Goal: Task Accomplishment & Management: Manage account settings

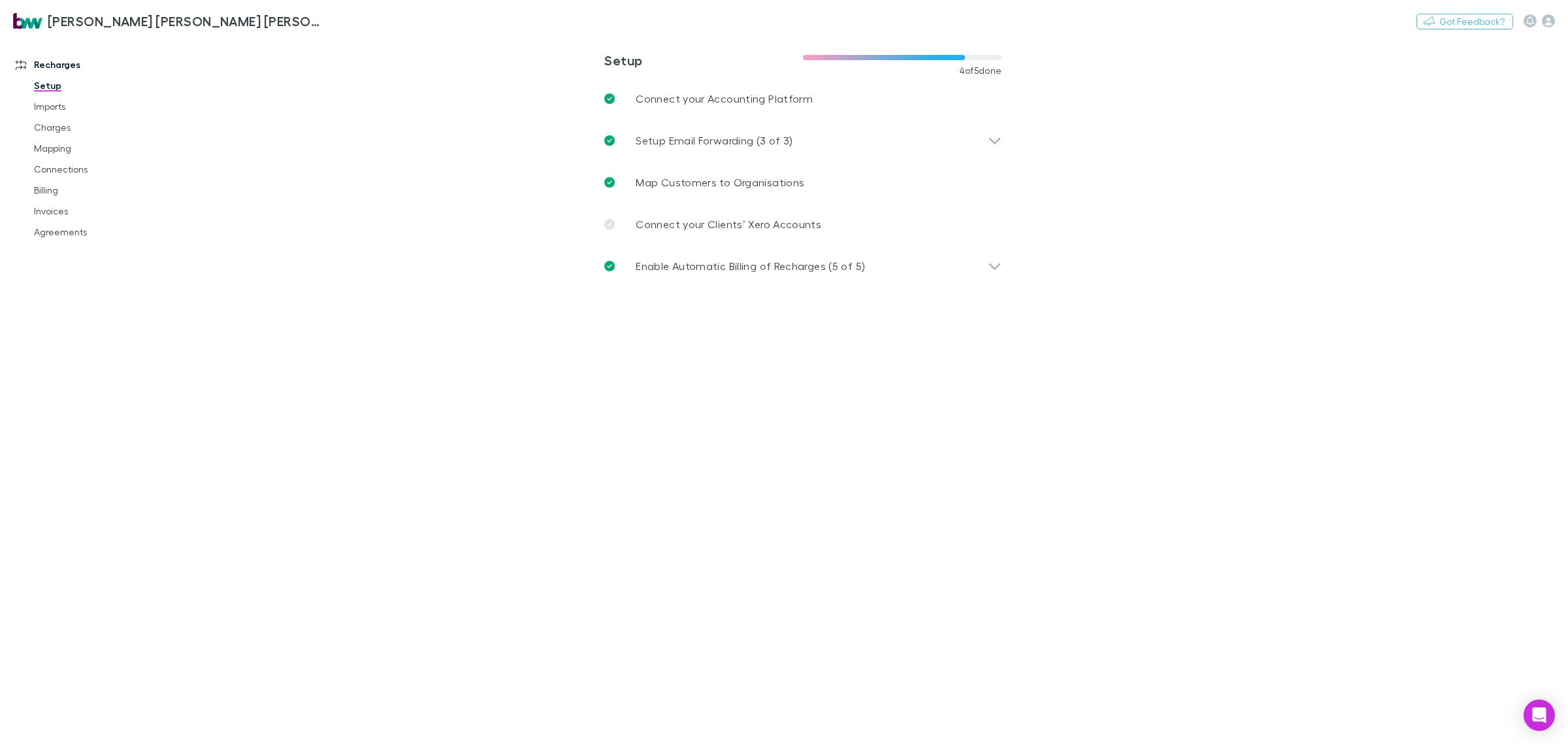
drag, startPoint x: 57, startPoint y: 208, endPoint x: 37, endPoint y: 374, distance: 167.2
click at [57, 208] on link "Invoices" at bounding box center [102, 210] width 164 height 21
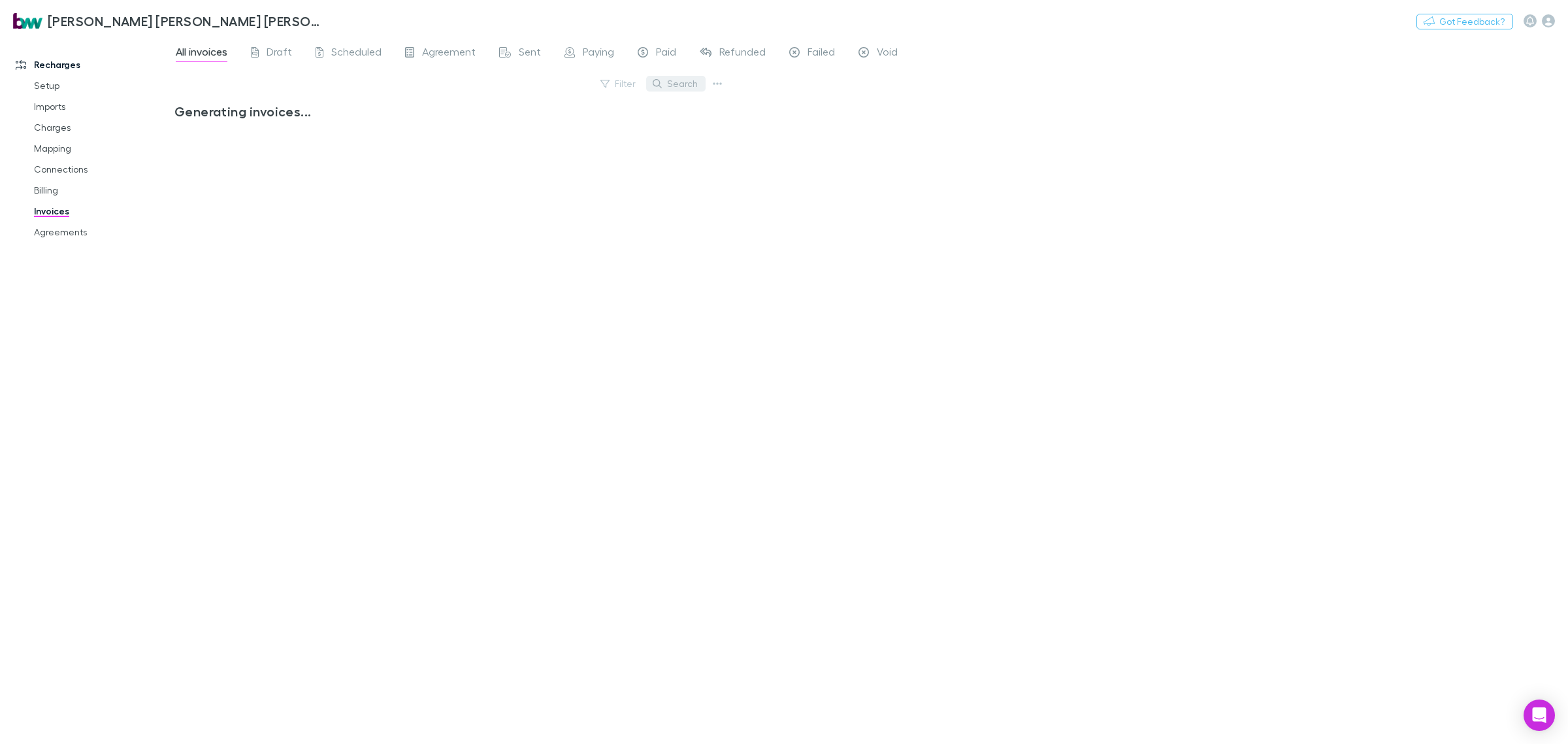
click at [686, 79] on button "Search" at bounding box center [676, 83] width 60 height 16
click at [658, 87] on input "*****" at bounding box center [653, 84] width 66 height 18
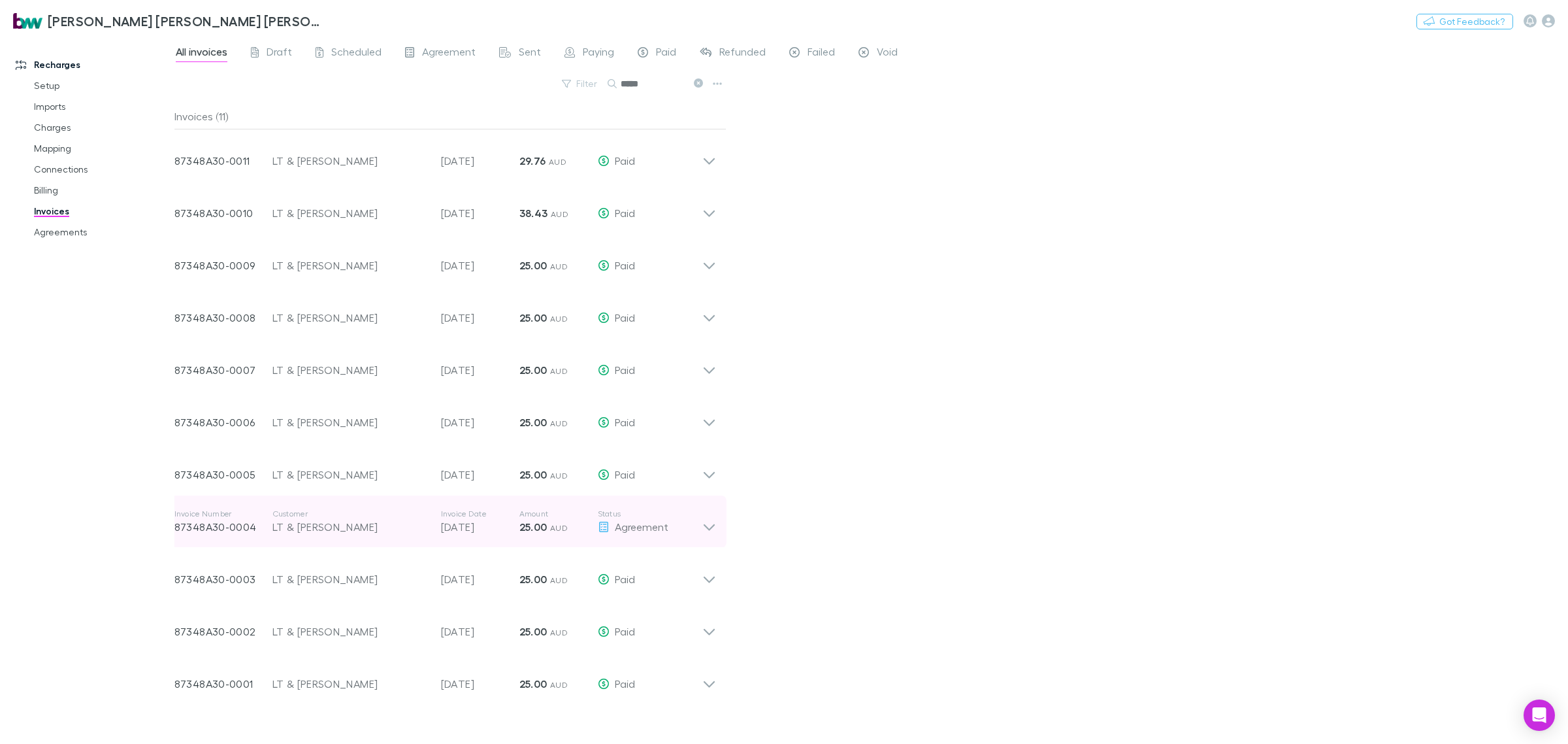
type input "*****"
click at [713, 520] on icon at bounding box center [709, 521] width 14 height 26
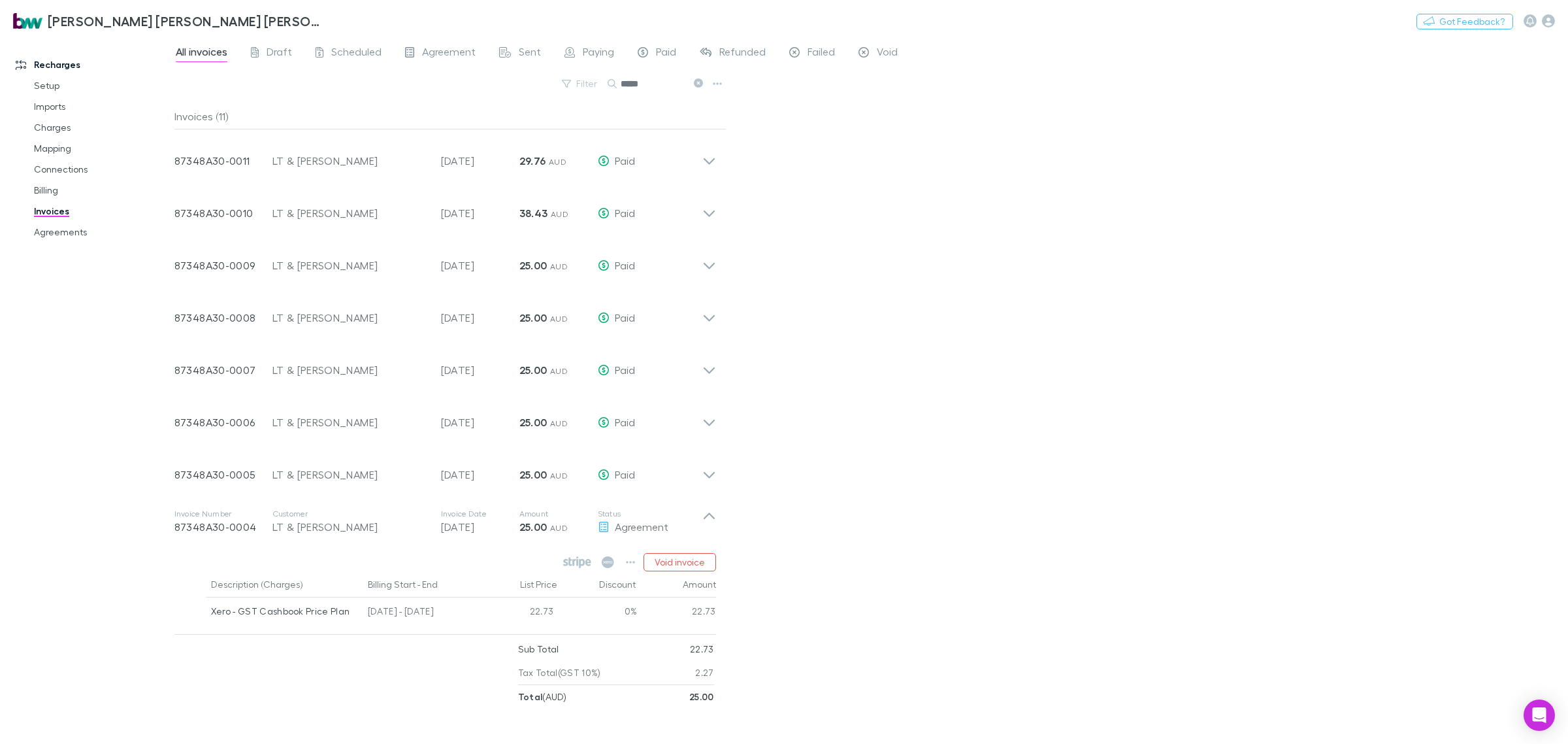
click at [860, 498] on div "All invoices Draft Scheduled Agreement Sent Paying Paid Refunded Failed Void Fi…" at bounding box center [871, 390] width 1394 height 707
click at [717, 520] on div "Invoice Number 87348A30-0004 Customer LT & LK Balkin Invoice Date 15 Feb 2025 A…" at bounding box center [445, 521] width 563 height 52
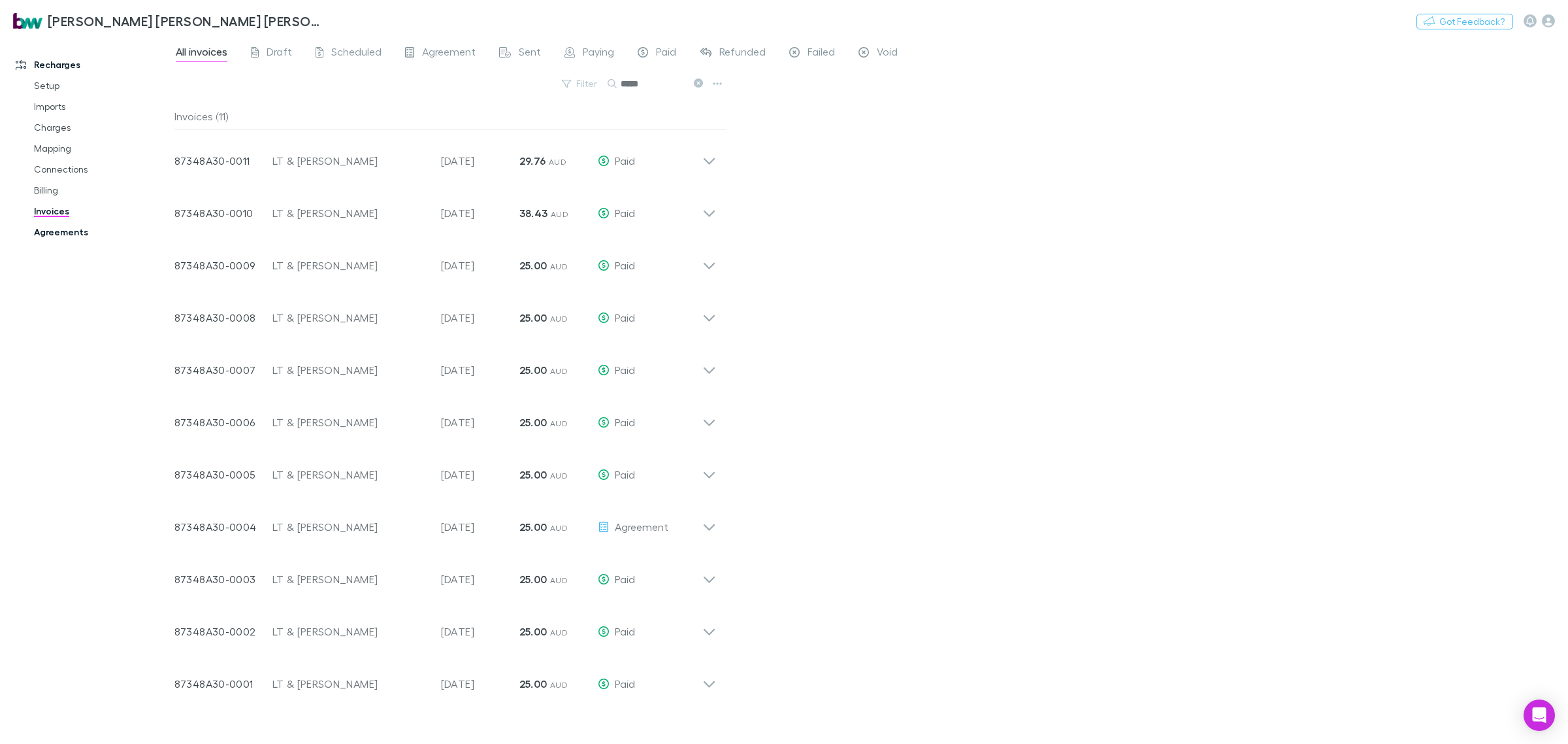
click at [70, 228] on link "Agreements" at bounding box center [102, 231] width 164 height 21
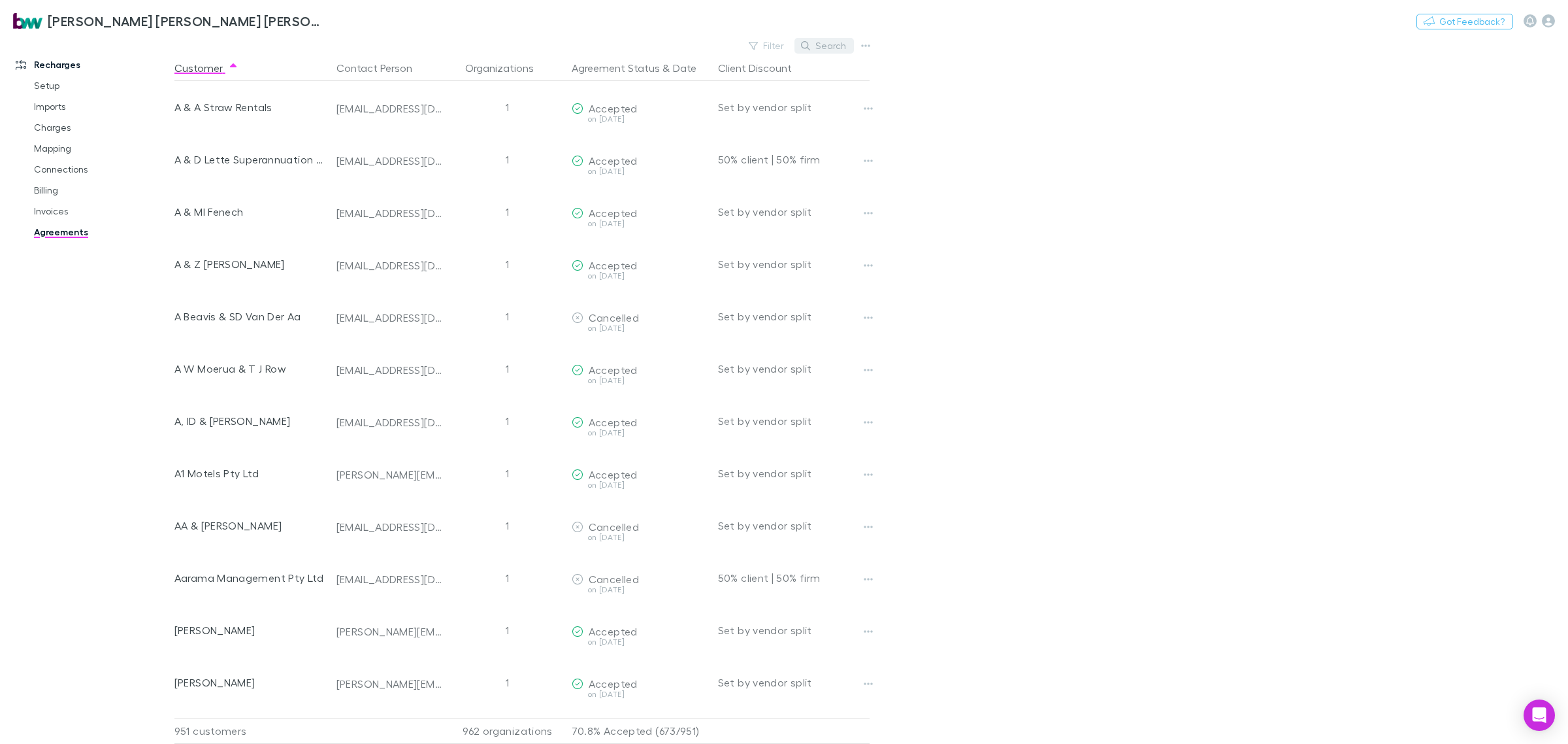
click at [831, 44] on button "Search" at bounding box center [825, 46] width 60 height 16
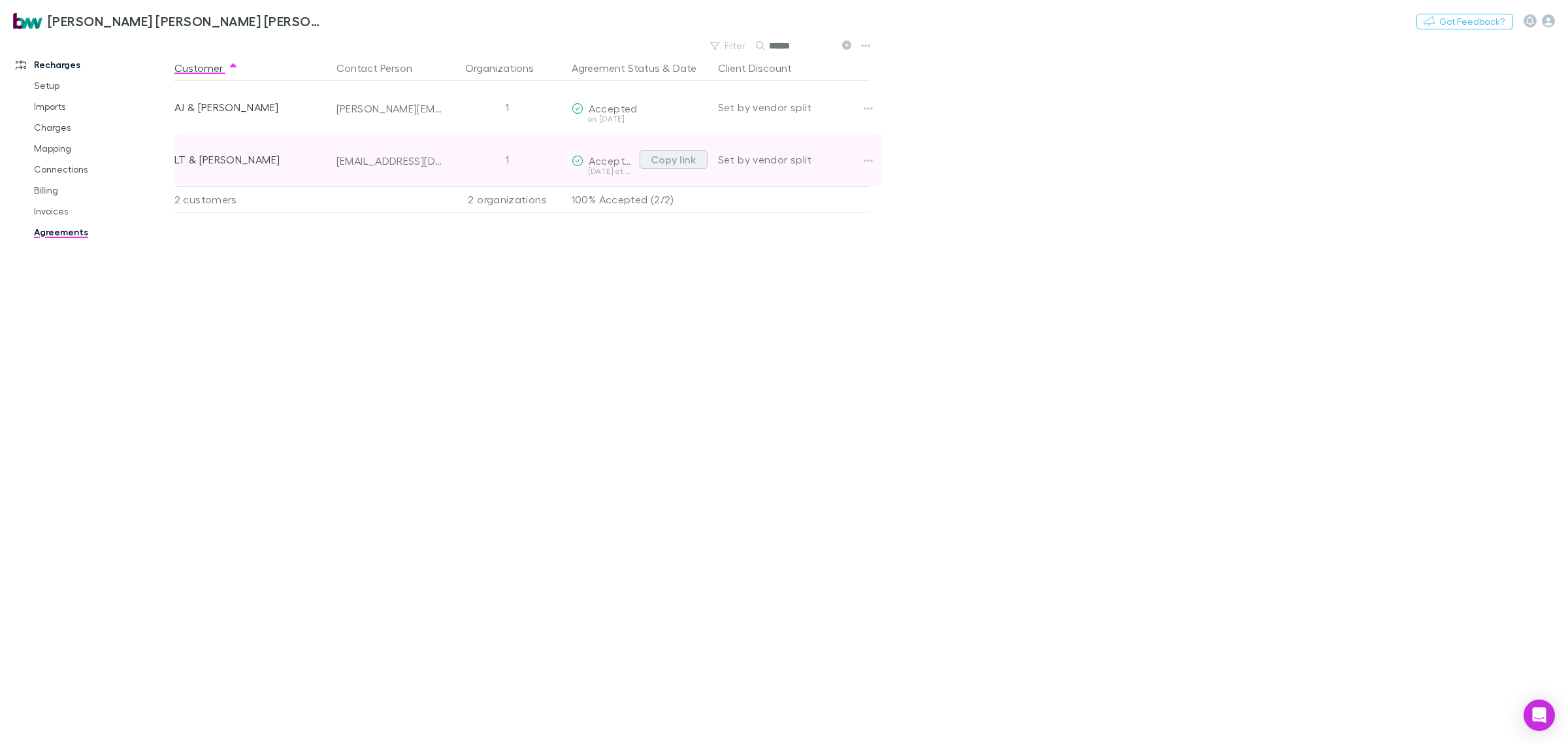
type input "******"
click at [673, 158] on button "Copy link" at bounding box center [674, 160] width 68 height 18
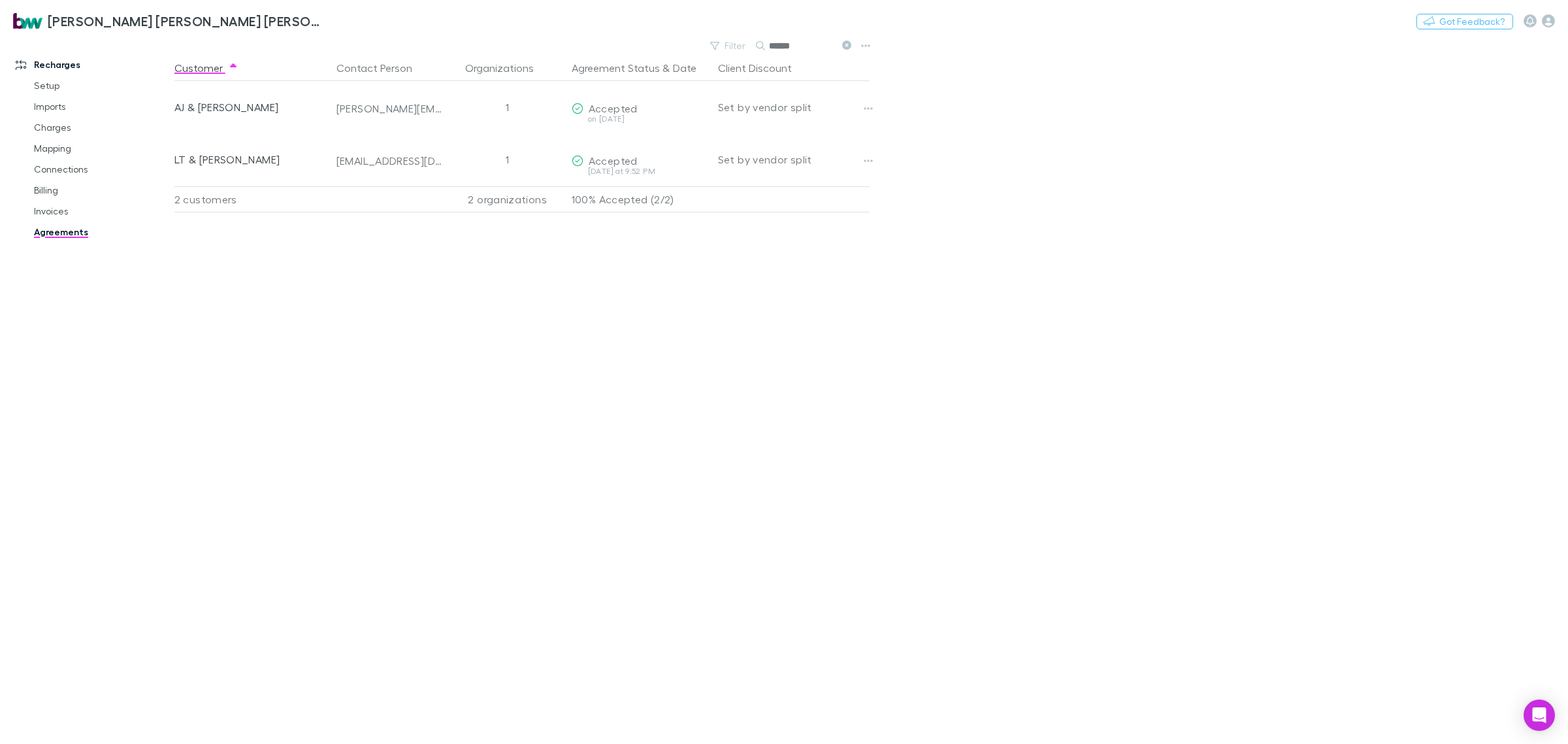
drag, startPoint x: 67, startPoint y: 213, endPoint x: 119, endPoint y: 224, distance: 53.2
click at [67, 213] on link "Invoices" at bounding box center [102, 210] width 164 height 21
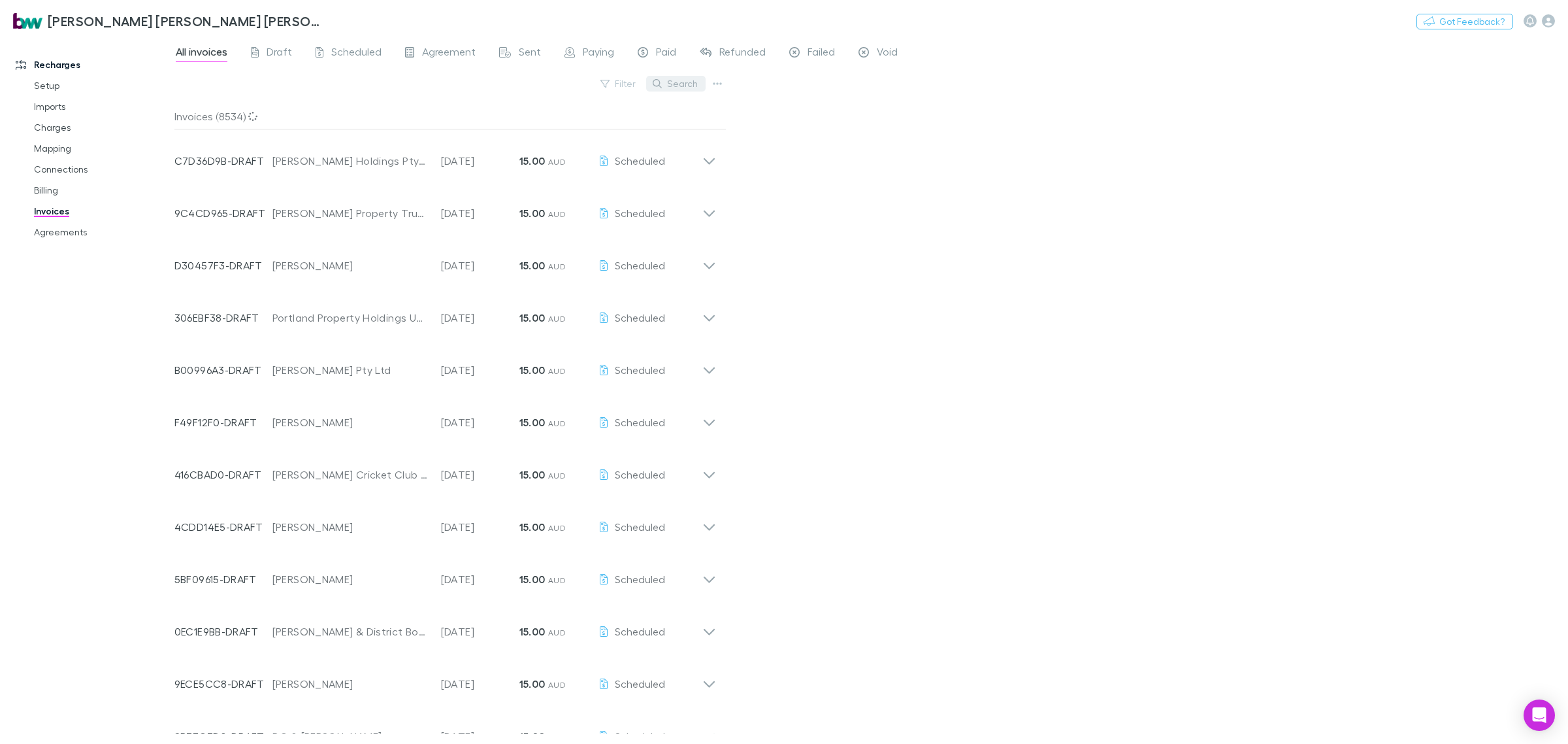
click at [689, 76] on button "Search" at bounding box center [676, 83] width 60 height 16
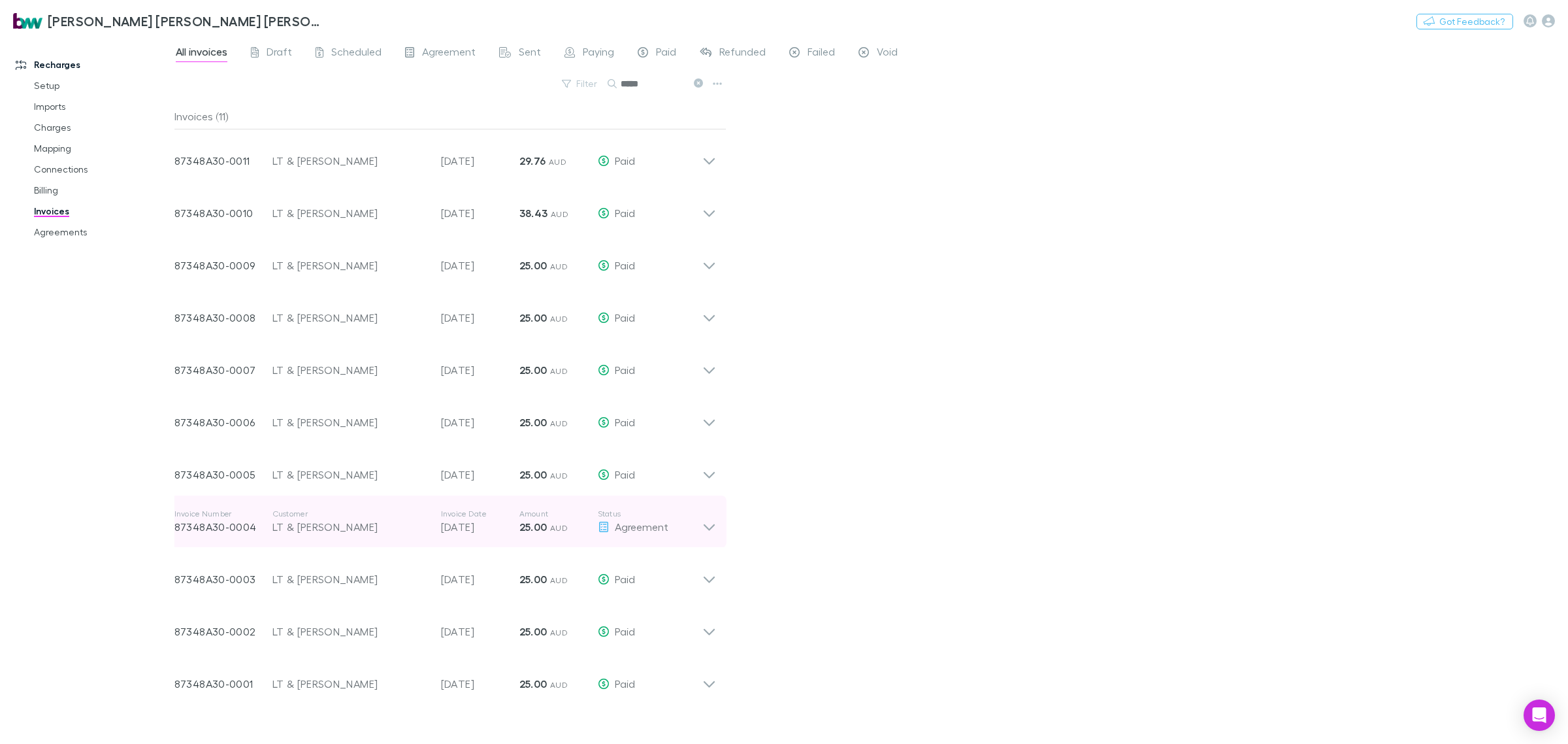
type input "*****"
click at [713, 530] on icon at bounding box center [709, 521] width 14 height 26
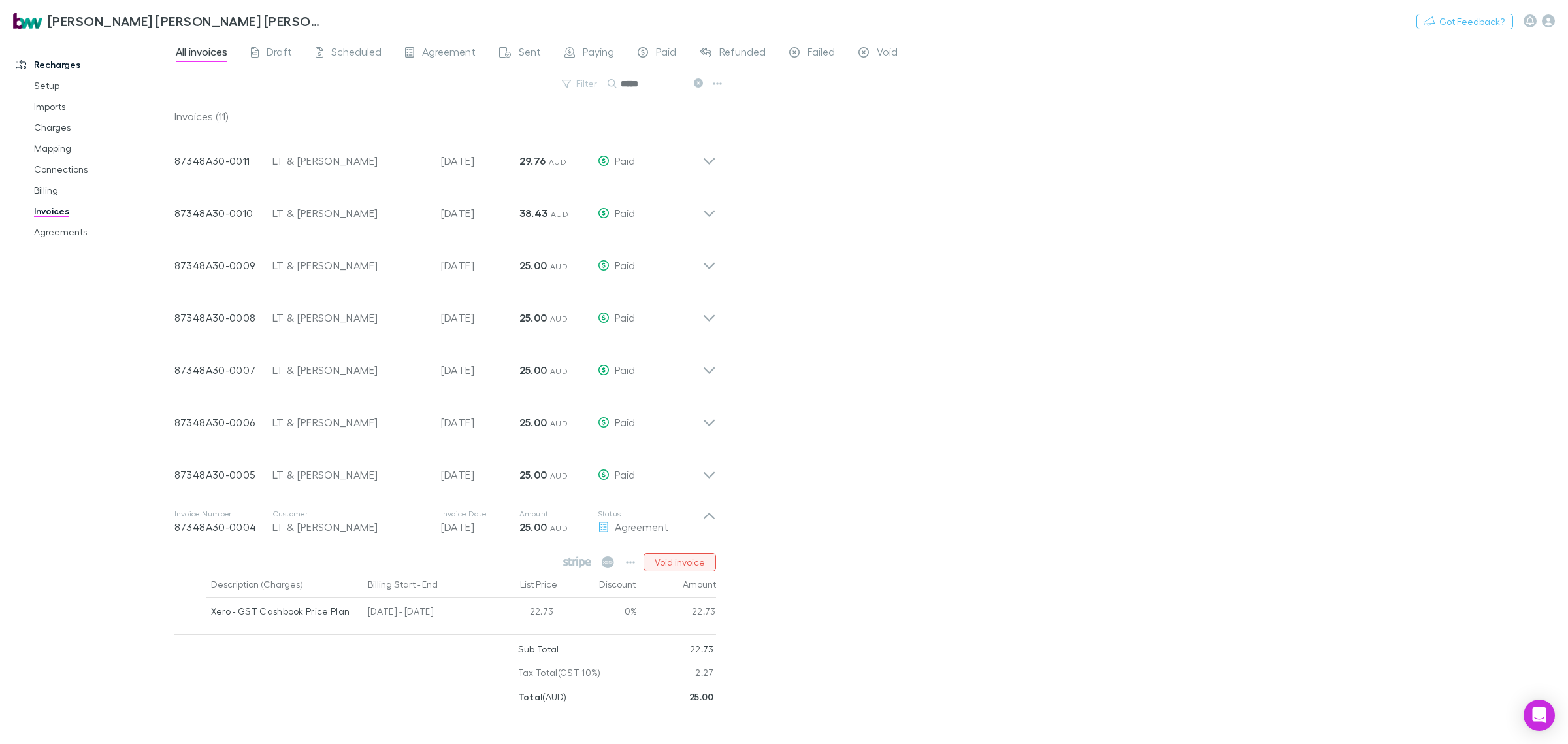
click at [707, 560] on button "Void invoice" at bounding box center [679, 562] width 72 height 18
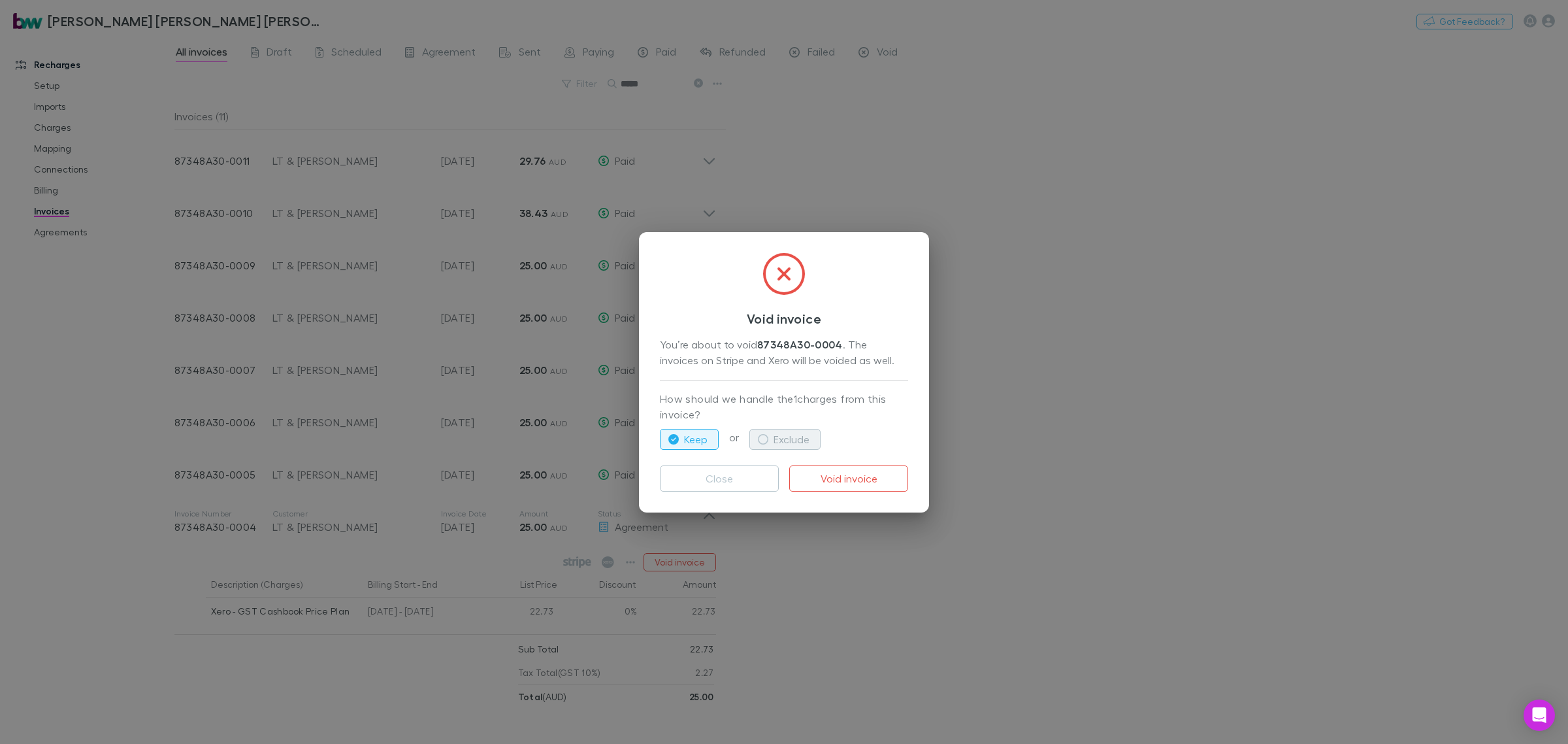
click at [777, 441] on button "Exclude" at bounding box center [786, 439] width 71 height 21
click at [841, 474] on button "Void invoice" at bounding box center [849, 478] width 119 height 26
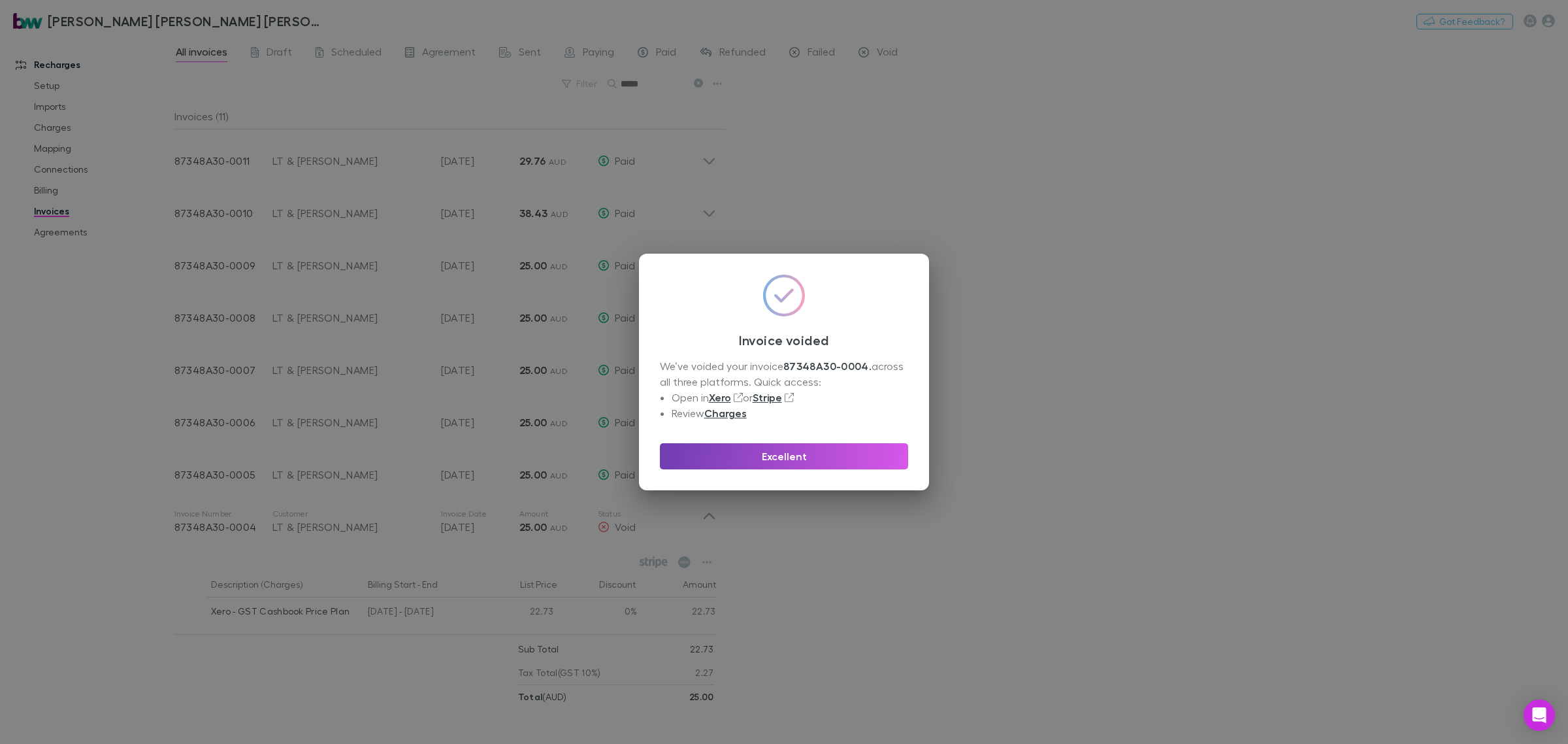
click at [854, 452] on button "Excellent" at bounding box center [784, 456] width 249 height 26
